Goal: Task Accomplishment & Management: Complete application form

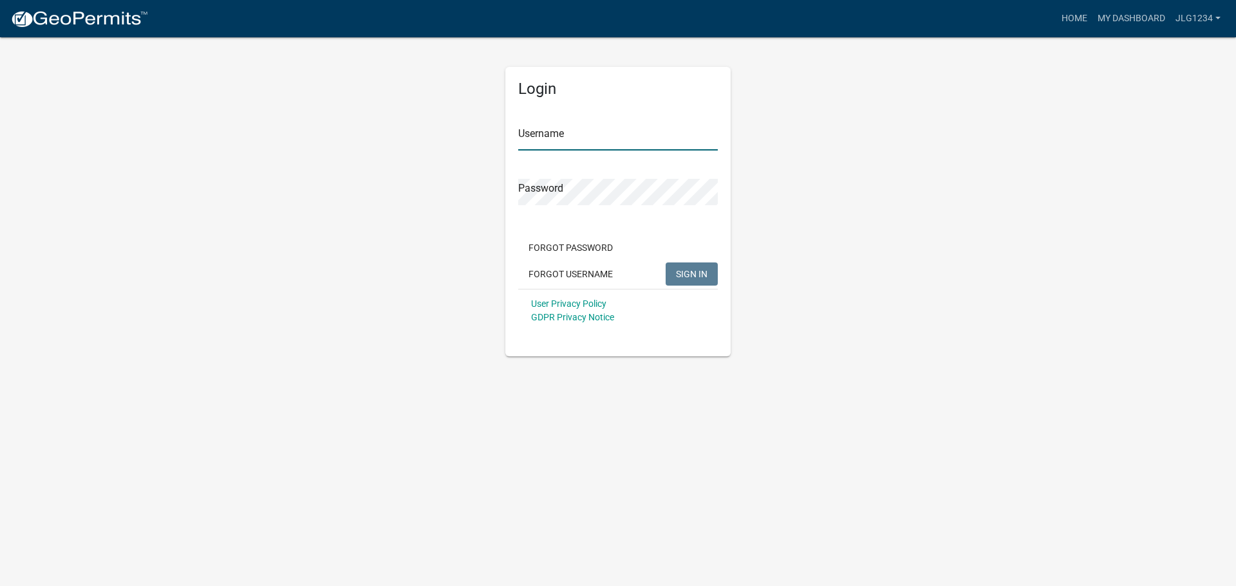
click at [637, 142] on input "Username" at bounding box center [617, 137] width 199 height 26
type input "jlg1234"
click at [665, 263] on button "SIGN IN" at bounding box center [691, 274] width 52 height 23
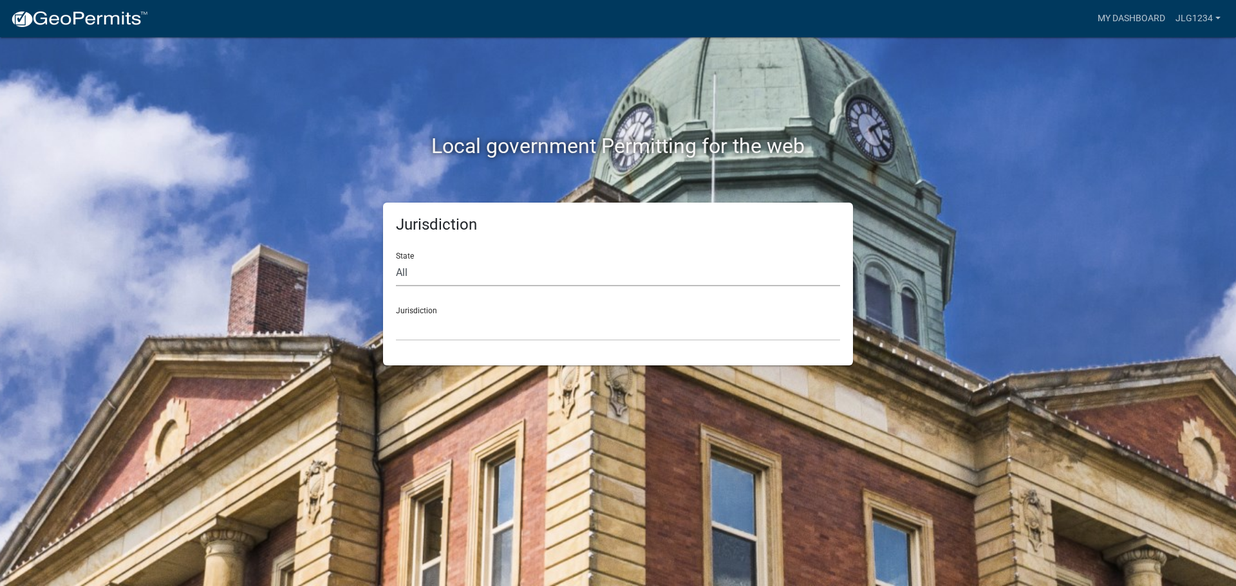
click at [421, 272] on select "All [US_STATE] [US_STATE] [US_STATE] [US_STATE] [US_STATE] [US_STATE] [US_STATE…" at bounding box center [618, 273] width 444 height 26
select select "[US_STATE]"
click at [396, 260] on select "All [US_STATE] [US_STATE] [US_STATE] [US_STATE] [US_STATE] [US_STATE] [US_STATE…" at bounding box center [618, 273] width 444 height 26
click at [426, 336] on select "[GEOGRAPHIC_DATA], [US_STATE][PERSON_NAME][GEOGRAPHIC_DATA], [US_STATE][PERSON_…" at bounding box center [618, 328] width 444 height 26
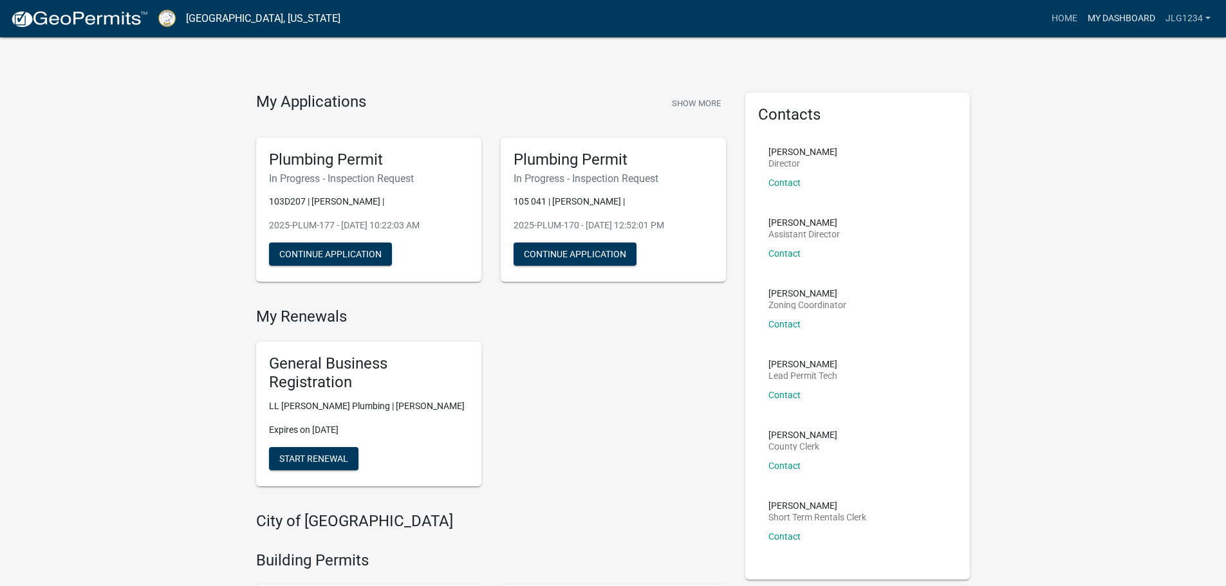
click at [1116, 12] on link "My Dashboard" at bounding box center [1121, 18] width 78 height 24
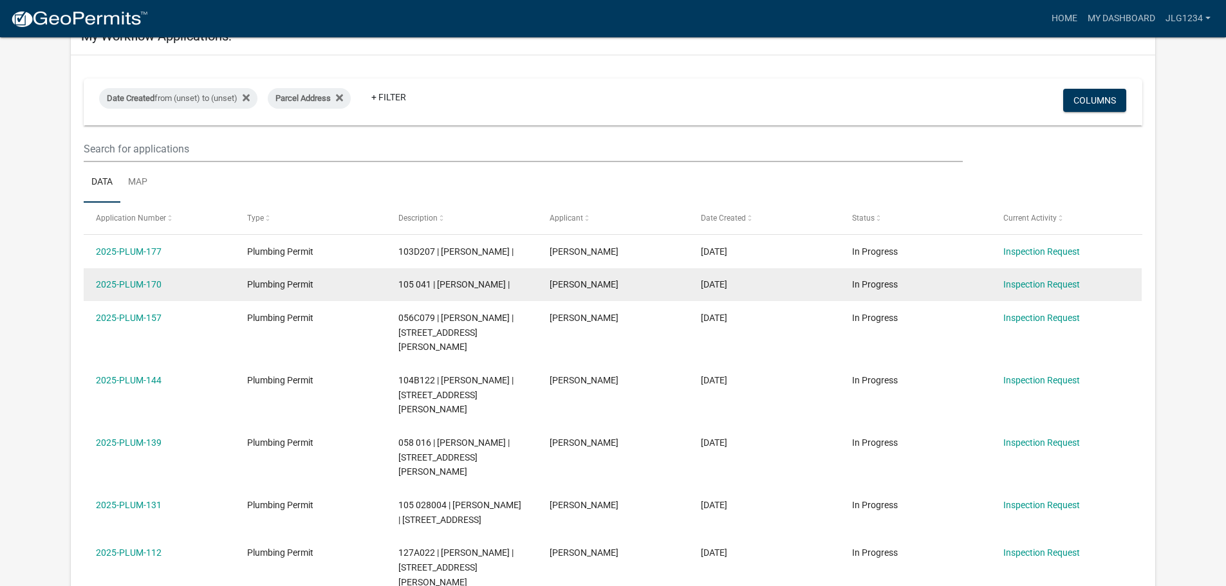
scroll to position [106, 0]
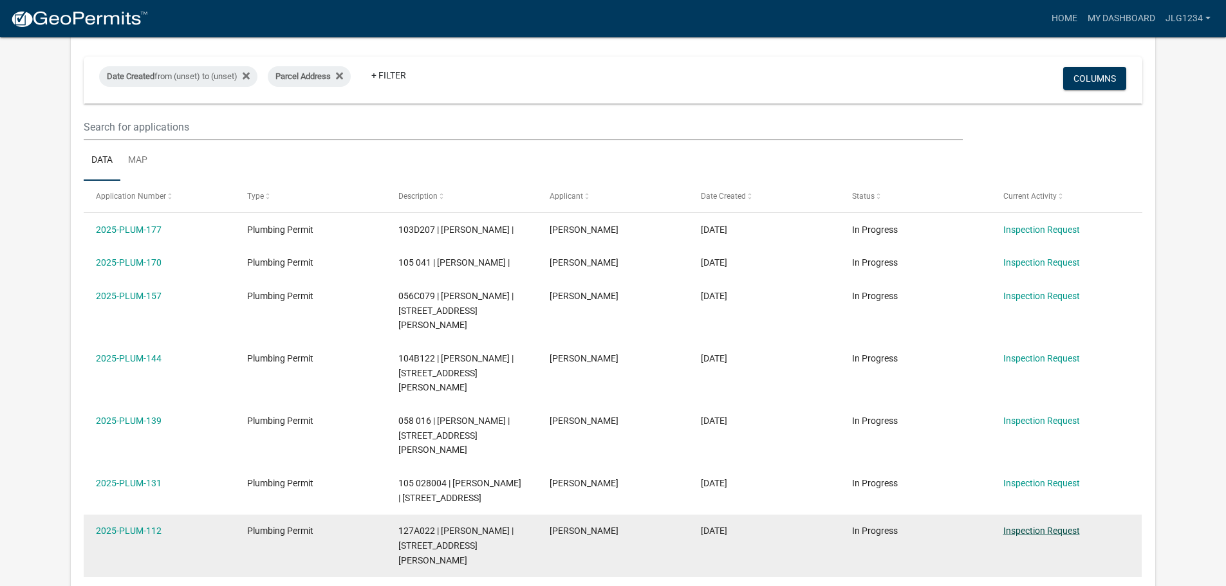
click at [1035, 526] on link "Inspection Request" at bounding box center [1041, 531] width 77 height 10
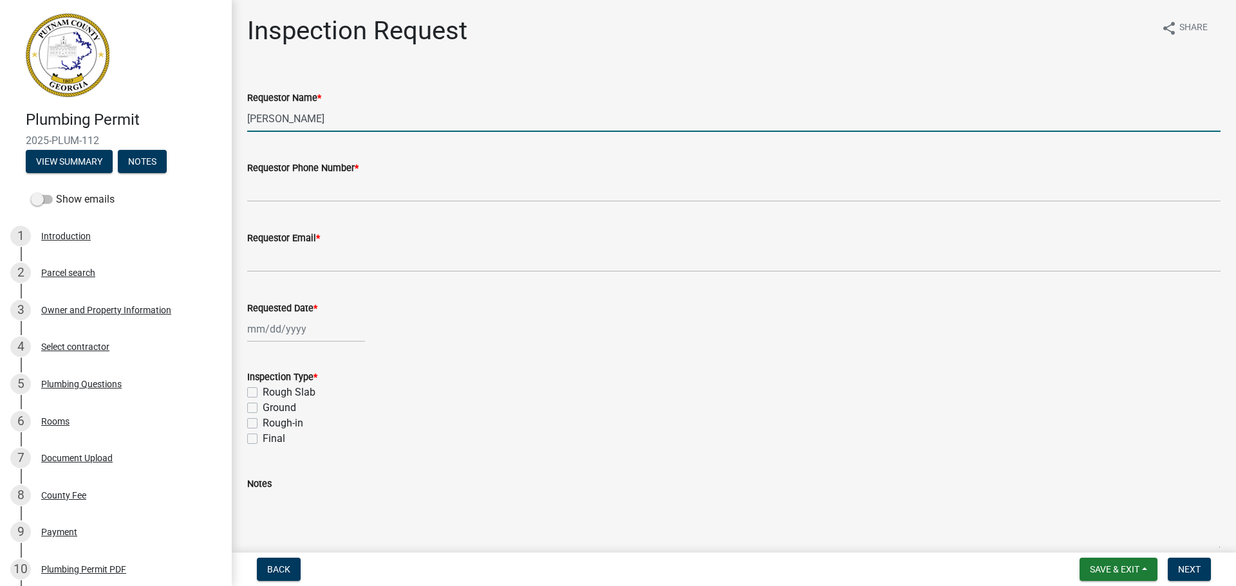
drag, startPoint x: 361, startPoint y: 113, endPoint x: 181, endPoint y: 120, distance: 179.7
click at [181, 120] on div "Plumbing Permit 2025-PLUM-112 View Summary Notes Show emails 1 Introduction 2 P…" at bounding box center [618, 293] width 1236 height 586
type input "[PERSON_NAME]"
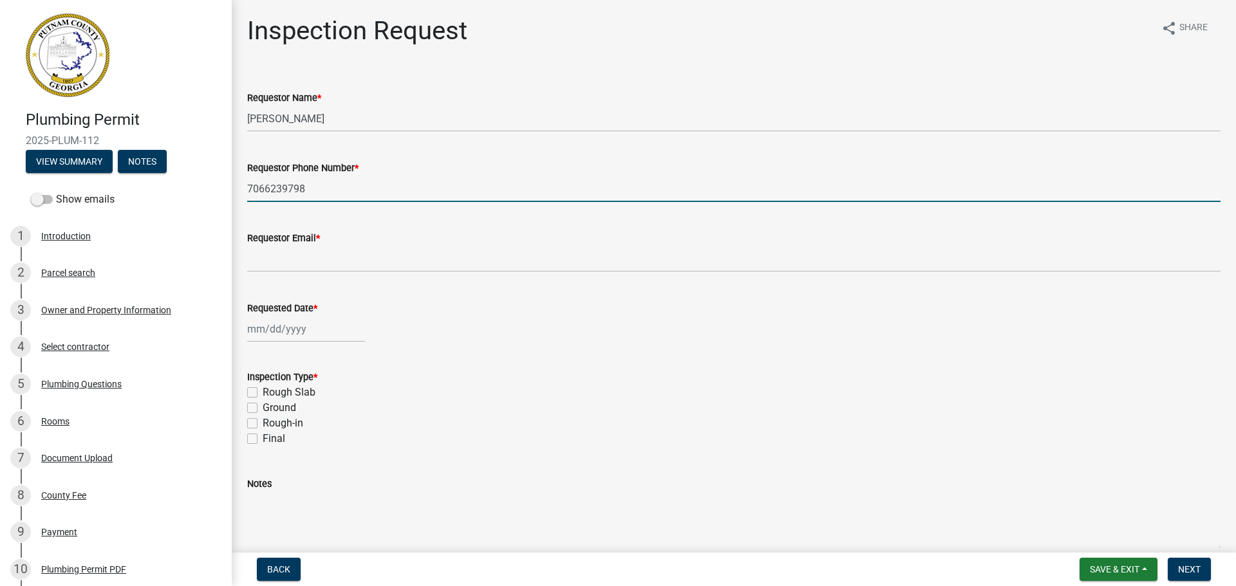
type input "7066239798"
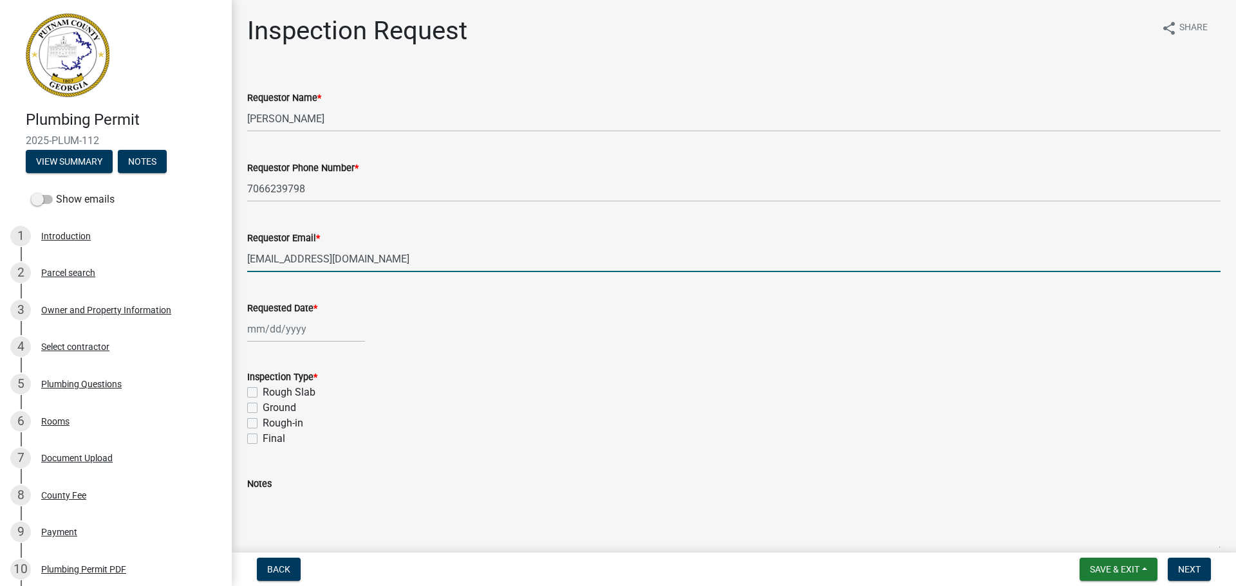
type input "[EMAIL_ADDRESS][DOMAIN_NAME]"
select select "10"
select select "2025"
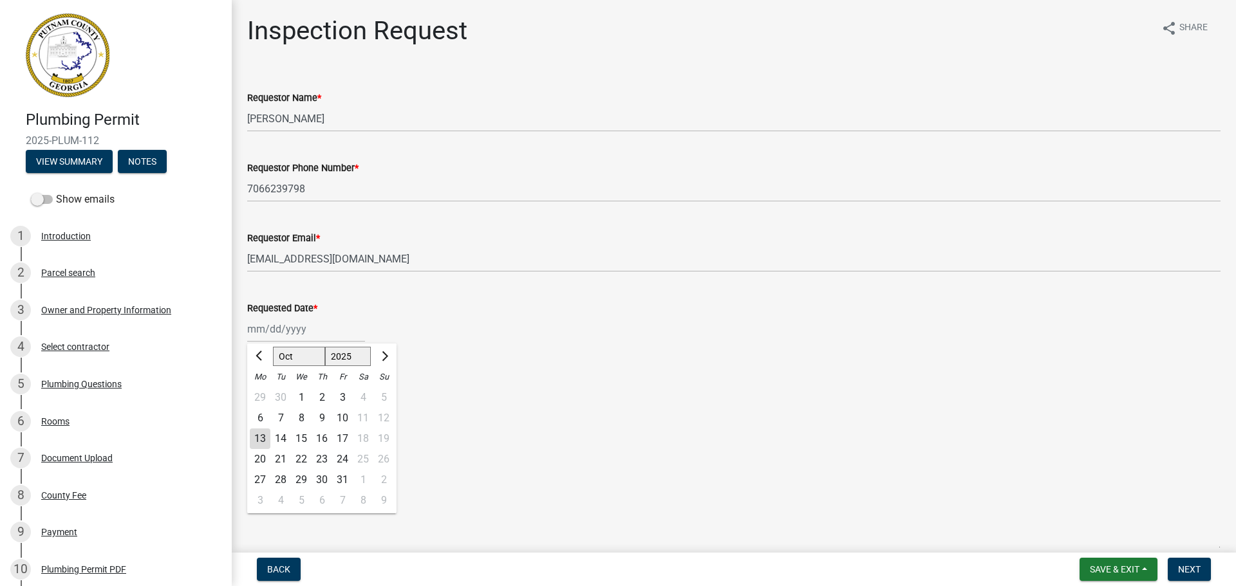
click at [284, 328] on div "[PERSON_NAME] Feb Mar Apr [PERSON_NAME][DATE] Oct Nov [DATE] 1526 1527 1528 152…" at bounding box center [306, 329] width 118 height 26
click at [263, 439] on div "13" at bounding box center [260, 439] width 21 height 21
type input "[DATE]"
click at [263, 394] on label "Rough Slab" at bounding box center [289, 392] width 53 height 15
click at [263, 393] on input "Rough Slab" at bounding box center [267, 389] width 8 height 8
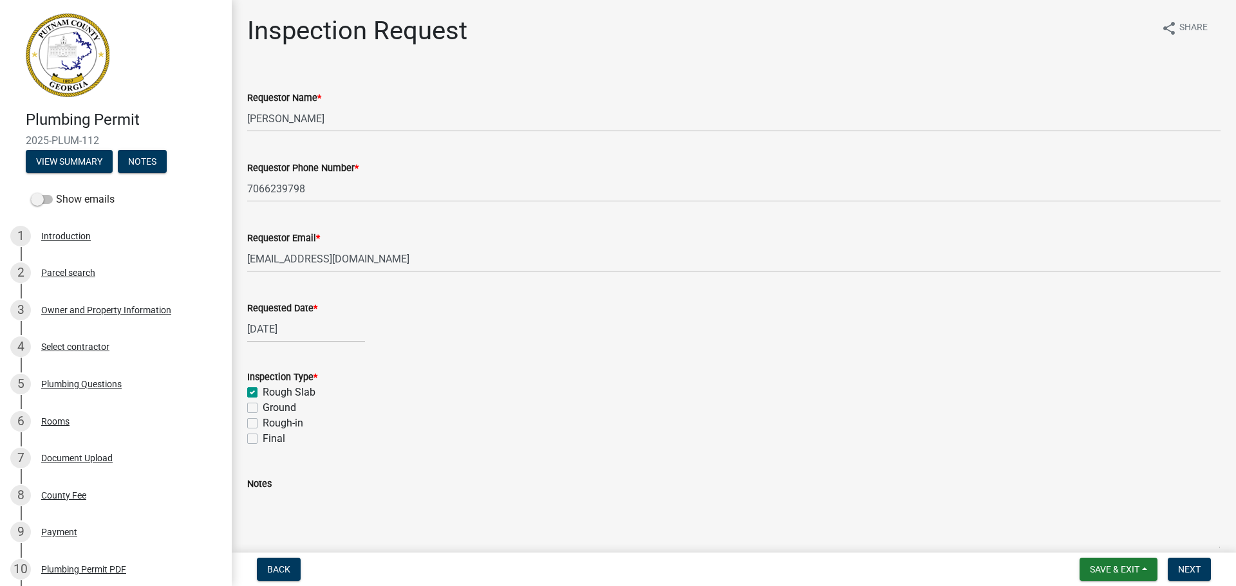
checkbox input "true"
checkbox input "false"
